Goal: Check status: Check status

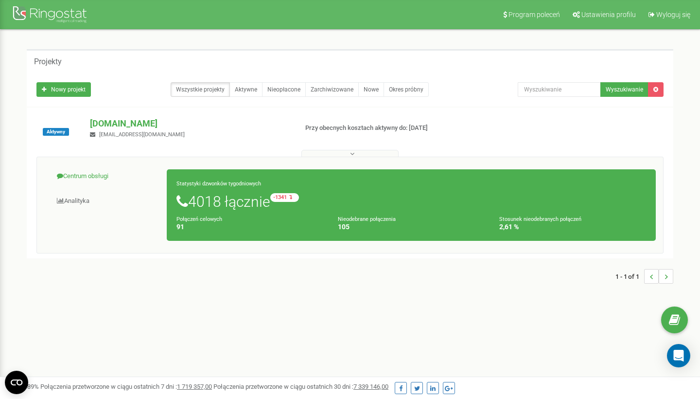
click at [95, 175] on link "Centrum obsługi" at bounding box center [105, 176] width 123 height 24
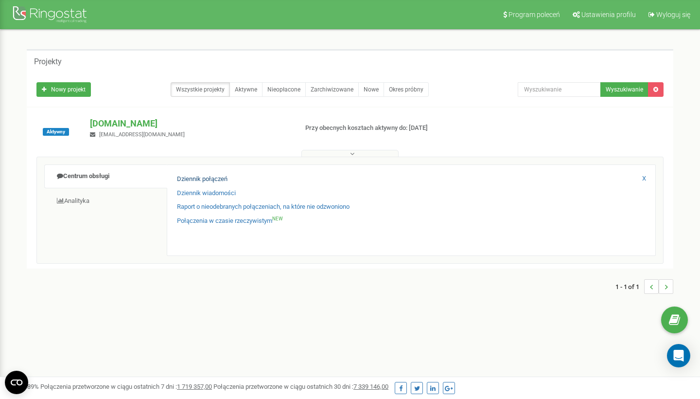
click at [226, 178] on link "Dziennik połączeń" at bounding box center [202, 179] width 51 height 9
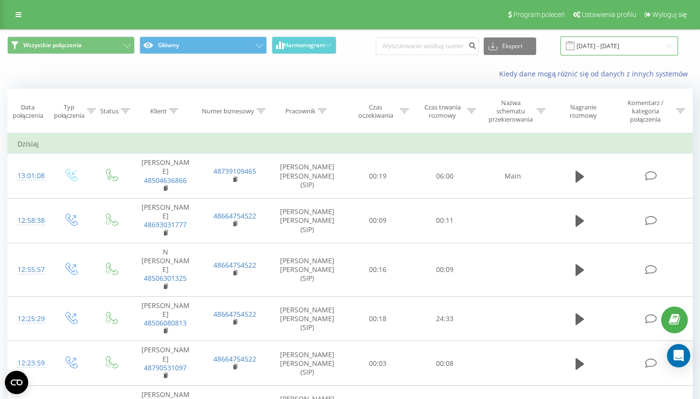
click at [602, 47] on input "[DATE] - [DATE]" at bounding box center [620, 45] width 118 height 19
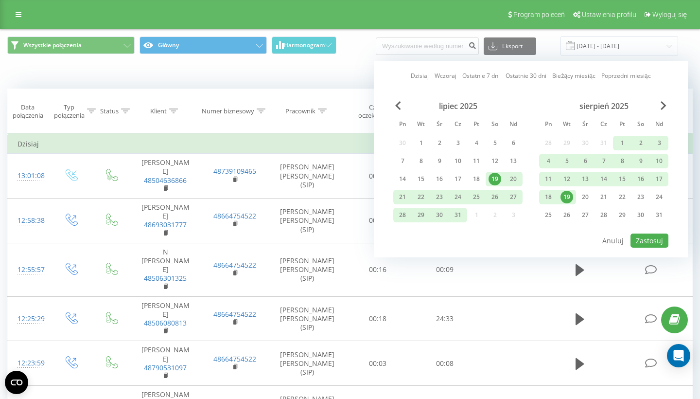
click at [566, 192] on div "19" at bounding box center [567, 197] width 13 height 13
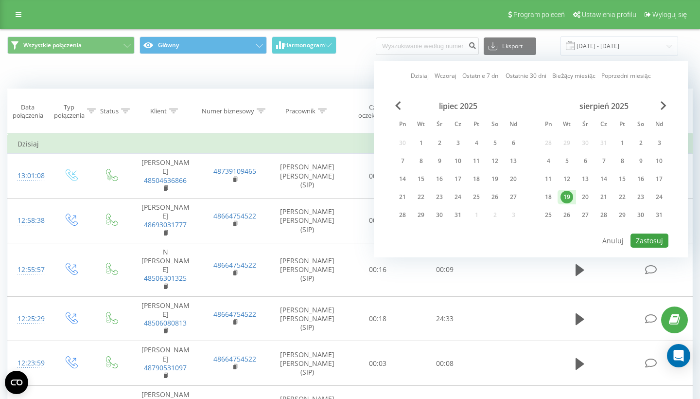
click at [647, 236] on button "Zastosuj" at bounding box center [650, 240] width 38 height 14
type input "[DATE] - [DATE]"
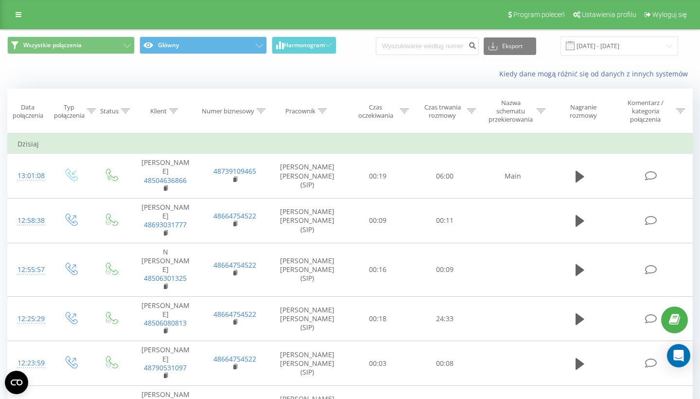
click at [467, 109] on icon at bounding box center [471, 110] width 9 height 5
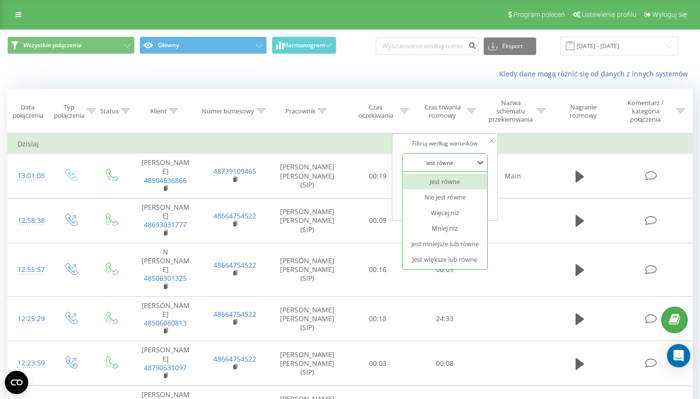
click at [431, 161] on div "Jest równe" at bounding box center [439, 162] width 69 height 5
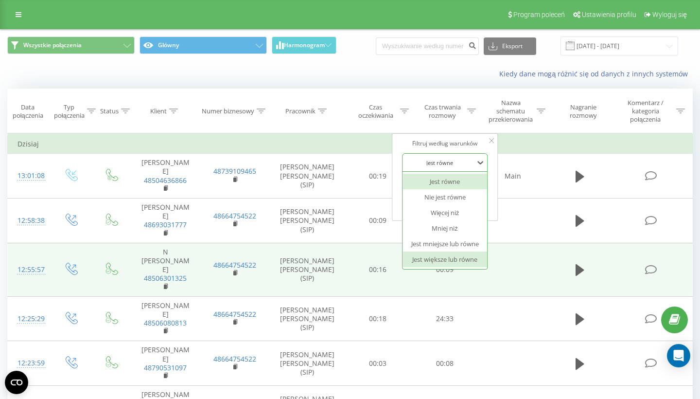
click at [443, 254] on div "Jest większe lub równe" at bounding box center [445, 259] width 85 height 16
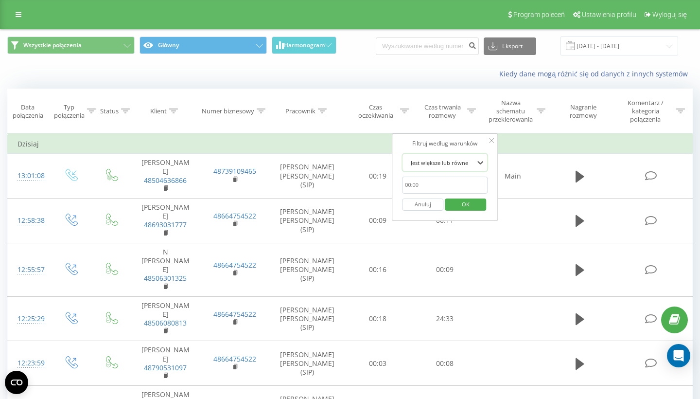
click at [439, 187] on input "text" at bounding box center [445, 185] width 86 height 17
type input "00:20"
click at [466, 203] on span "OK" at bounding box center [465, 204] width 27 height 15
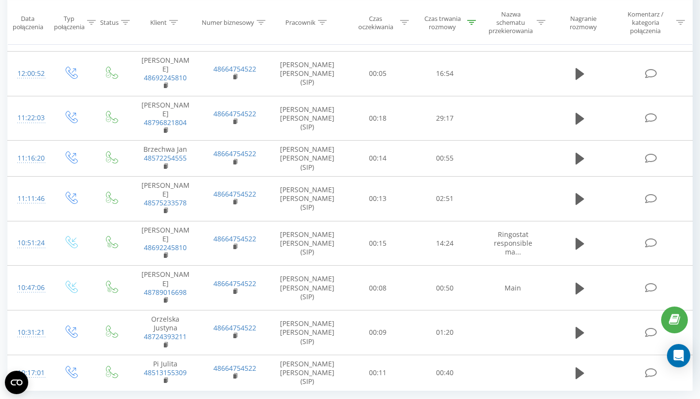
scroll to position [190, 0]
